Goal: Navigation & Orientation: Find specific page/section

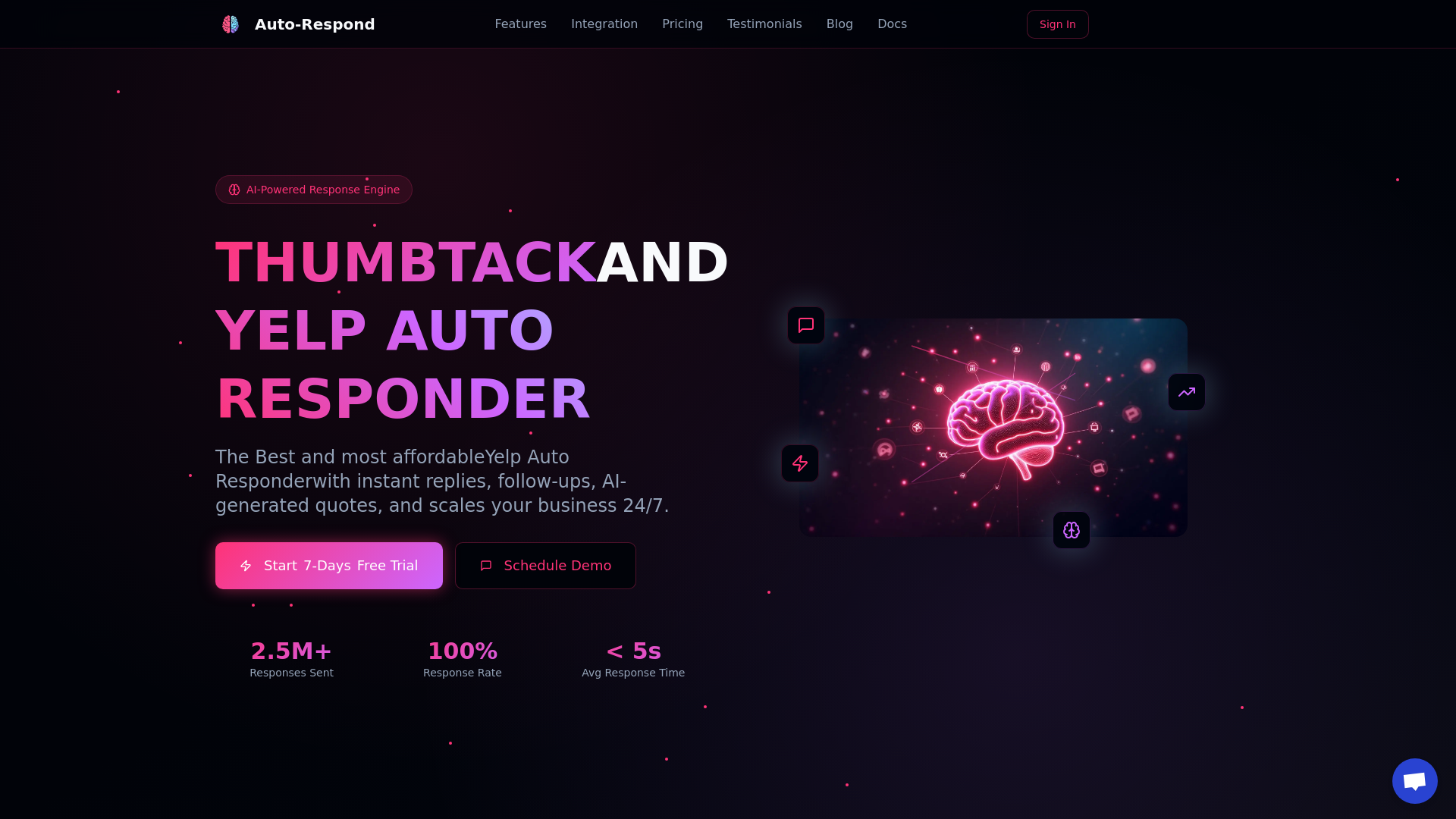
click at [827, 24] on link "Blog" at bounding box center [840, 25] width 26 height 19
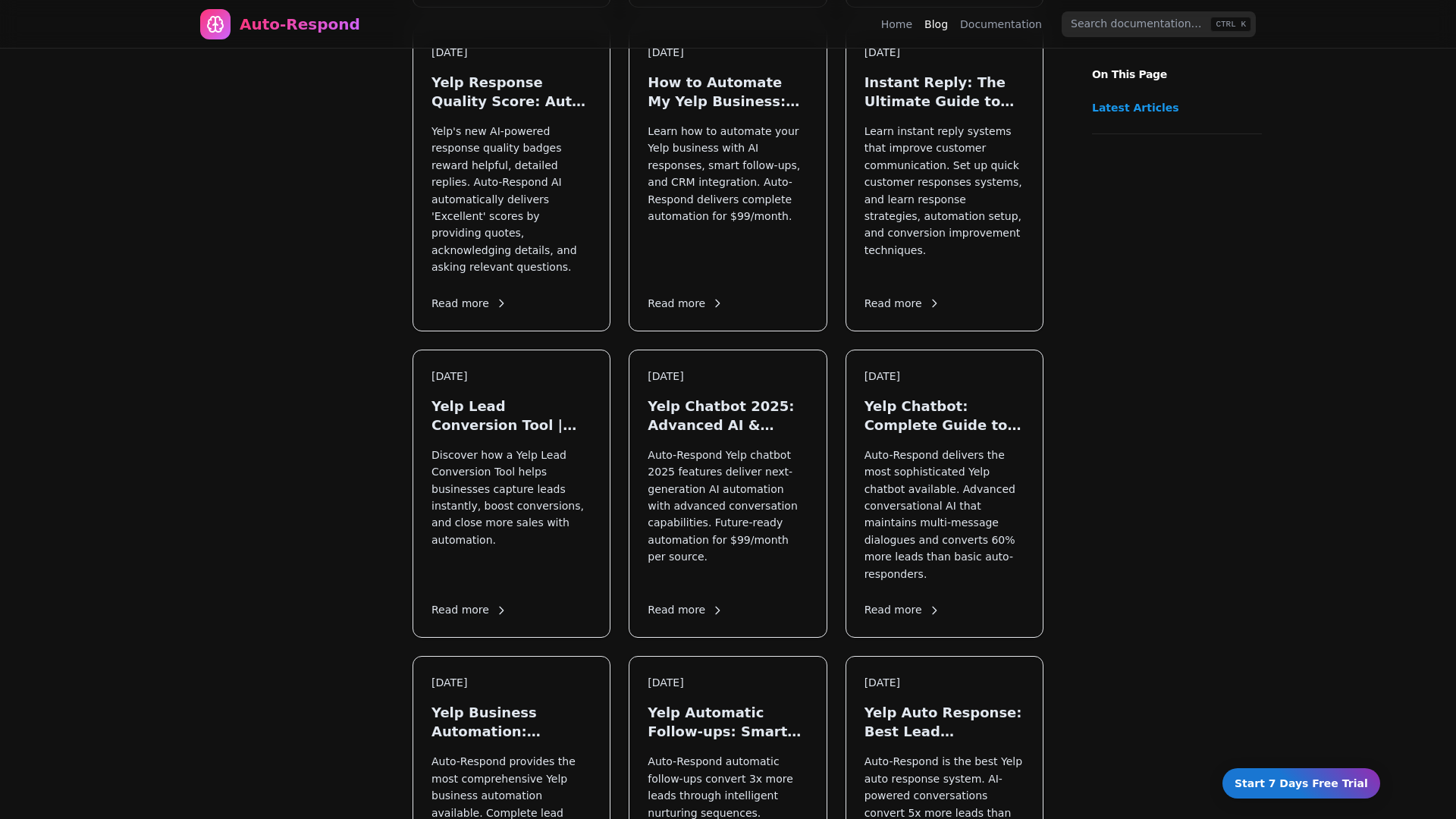
scroll to position [1148, 0]
